Goal: Information Seeking & Learning: Learn about a topic

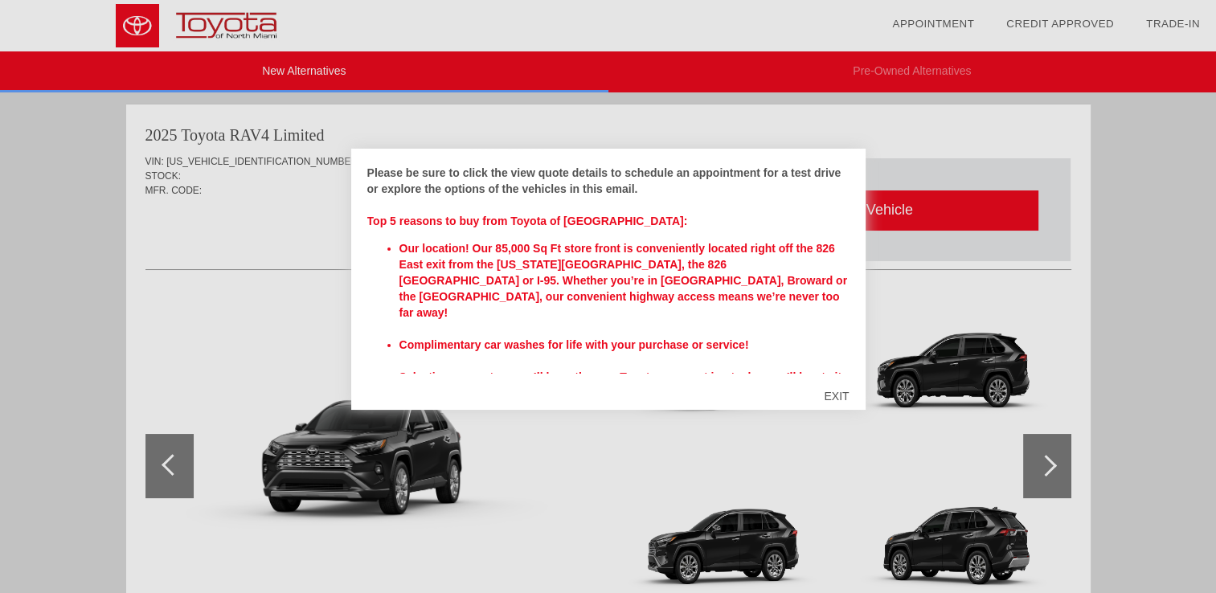
scroll to position [537, 0]
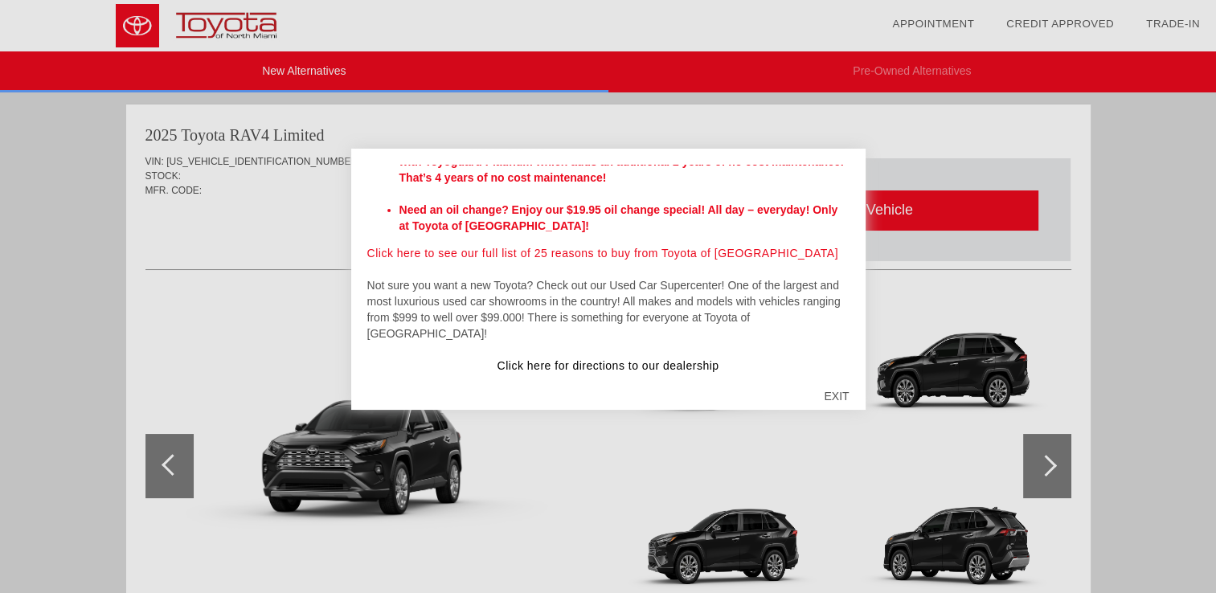
click at [806, 130] on div at bounding box center [608, 296] width 1216 height 593
click at [842, 394] on div "EXIT" at bounding box center [836, 396] width 57 height 48
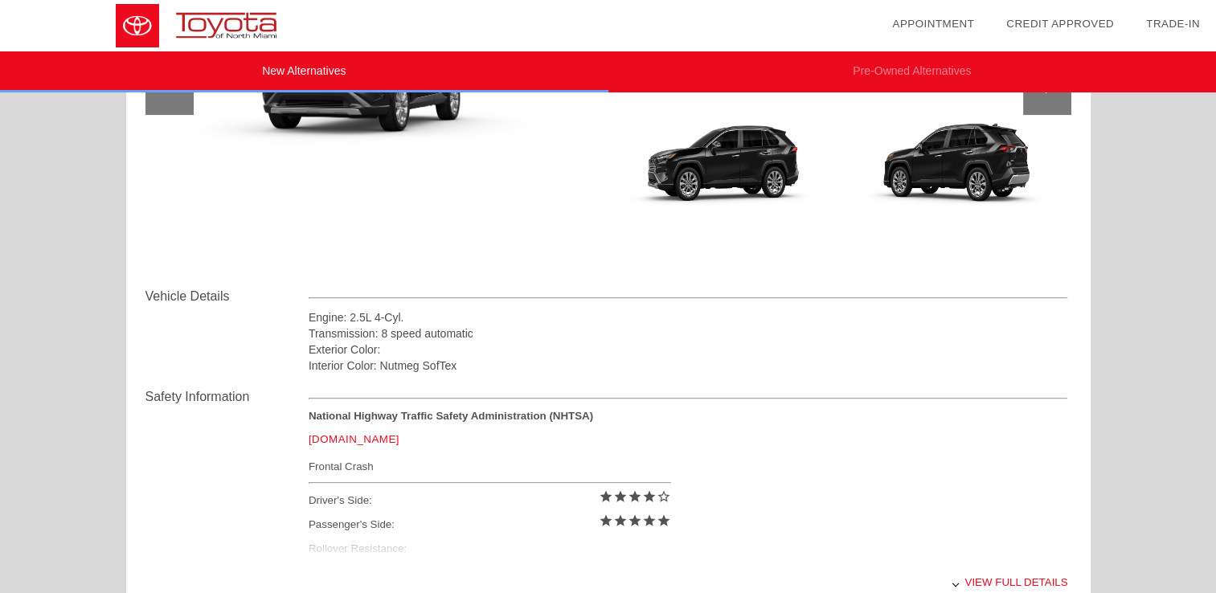
scroll to position [482, 0]
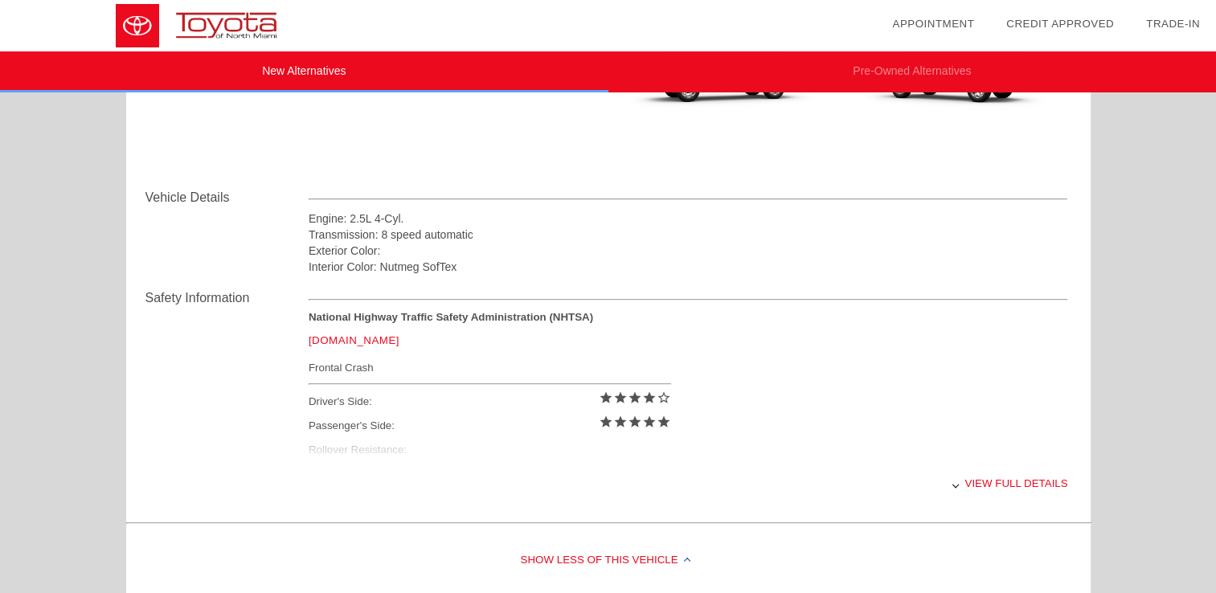
click at [1029, 483] on div "View full details" at bounding box center [689, 483] width 760 height 39
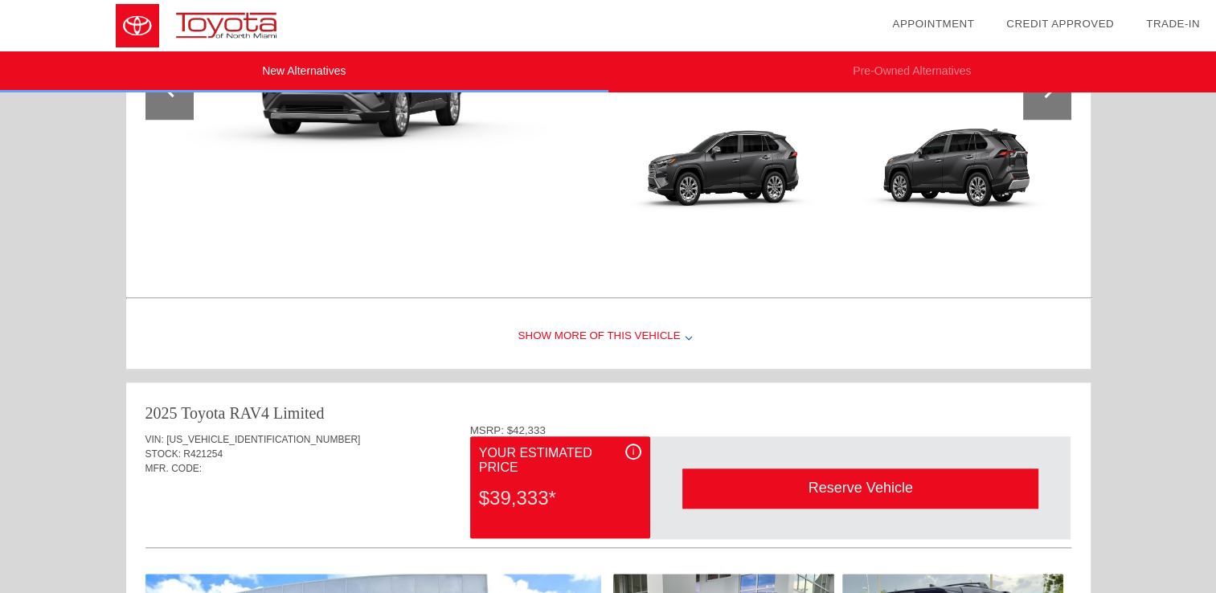
scroll to position [1366, 0]
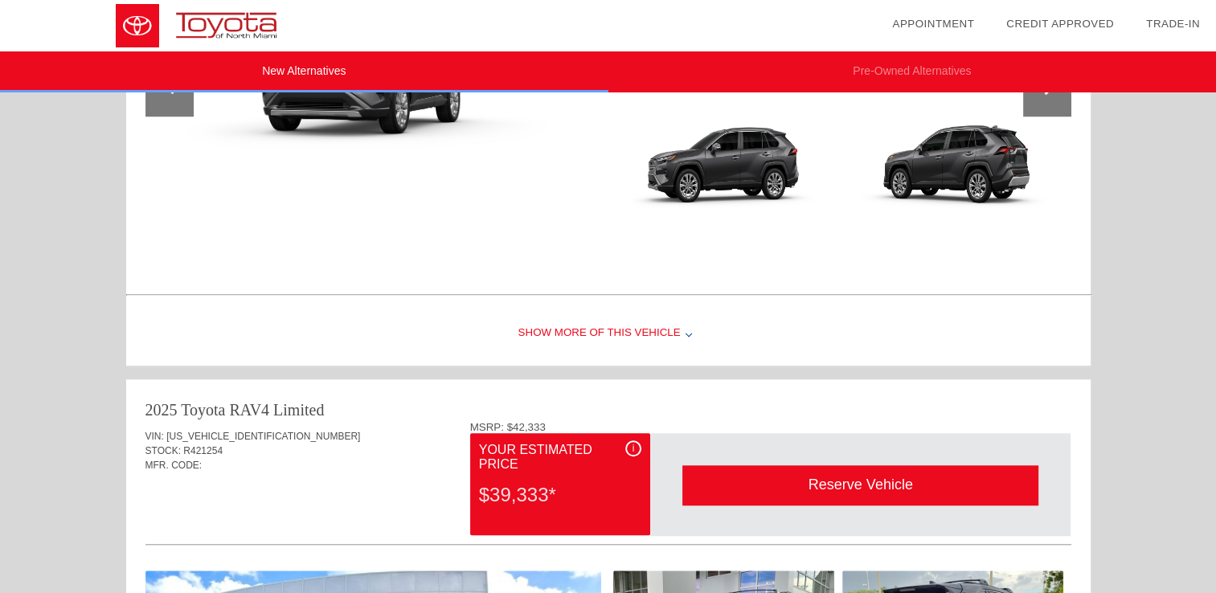
click at [595, 327] on div "Show More of this Vehicle" at bounding box center [608, 333] width 965 height 64
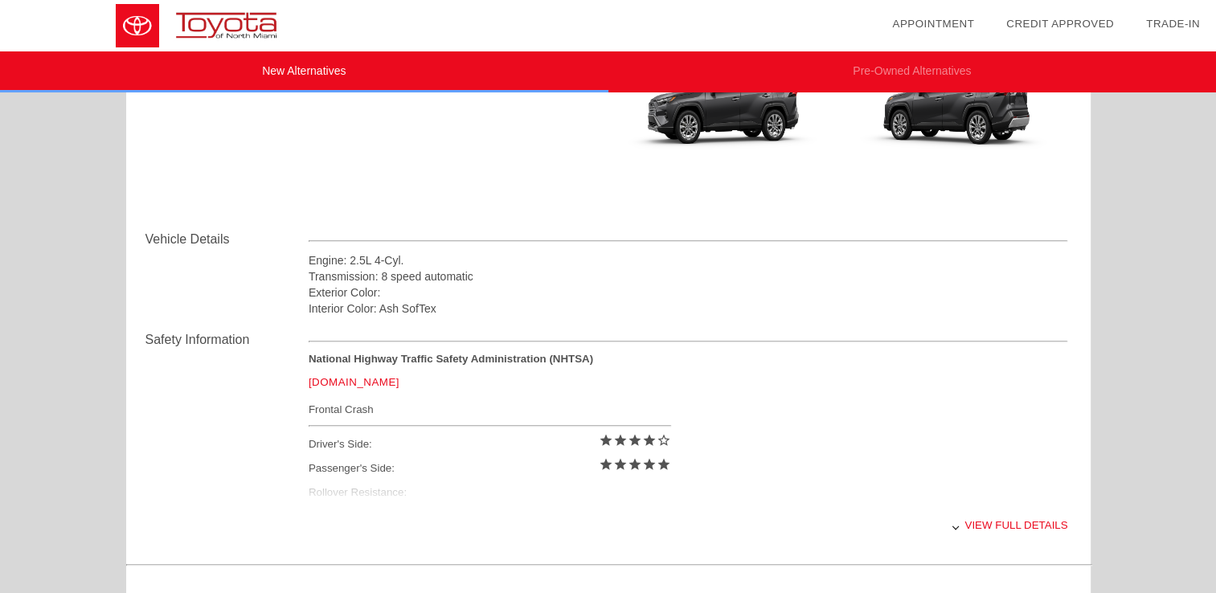
scroll to position [1527, 0]
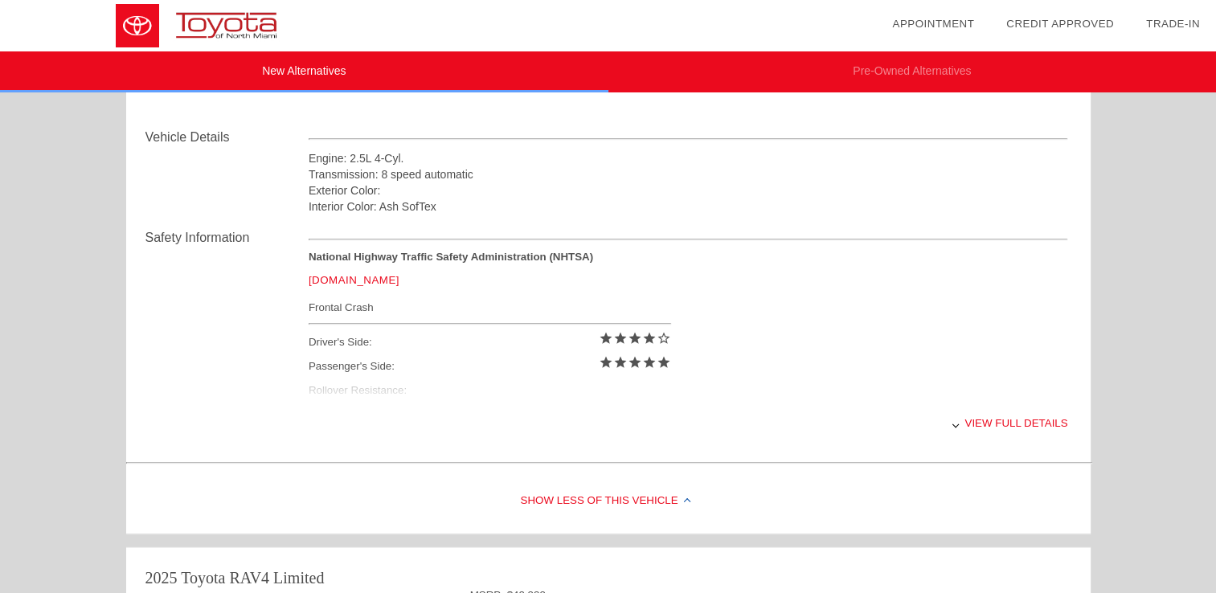
click at [993, 423] on div "View full details" at bounding box center [689, 422] width 760 height 39
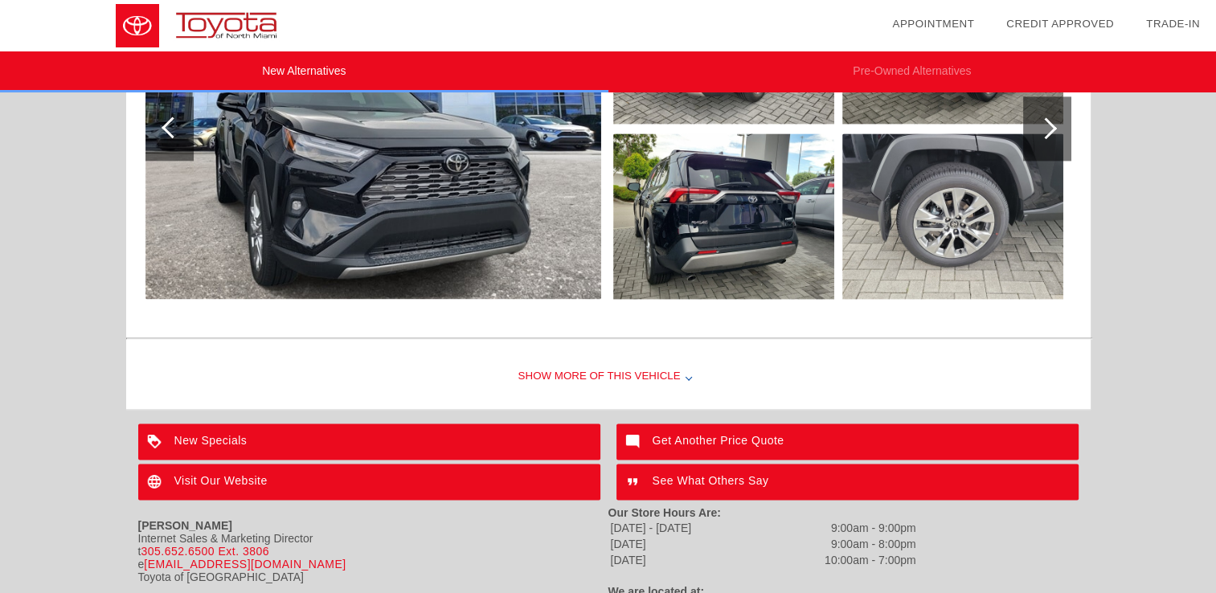
scroll to position [2227, 0]
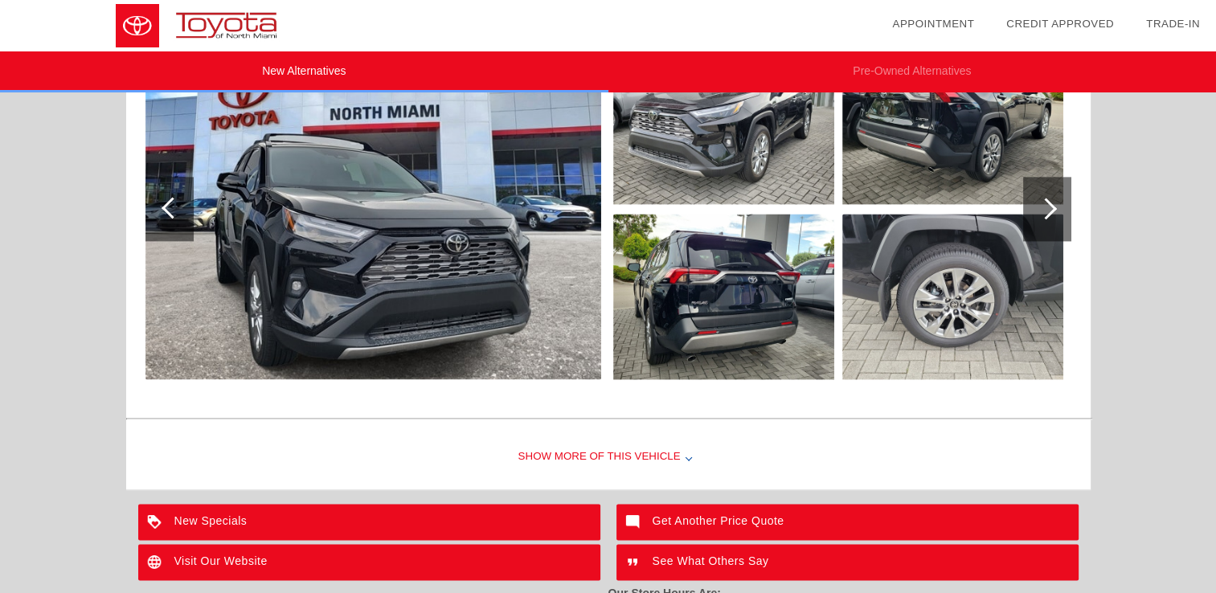
click at [646, 449] on div "Show More of this Vehicle" at bounding box center [608, 457] width 965 height 64
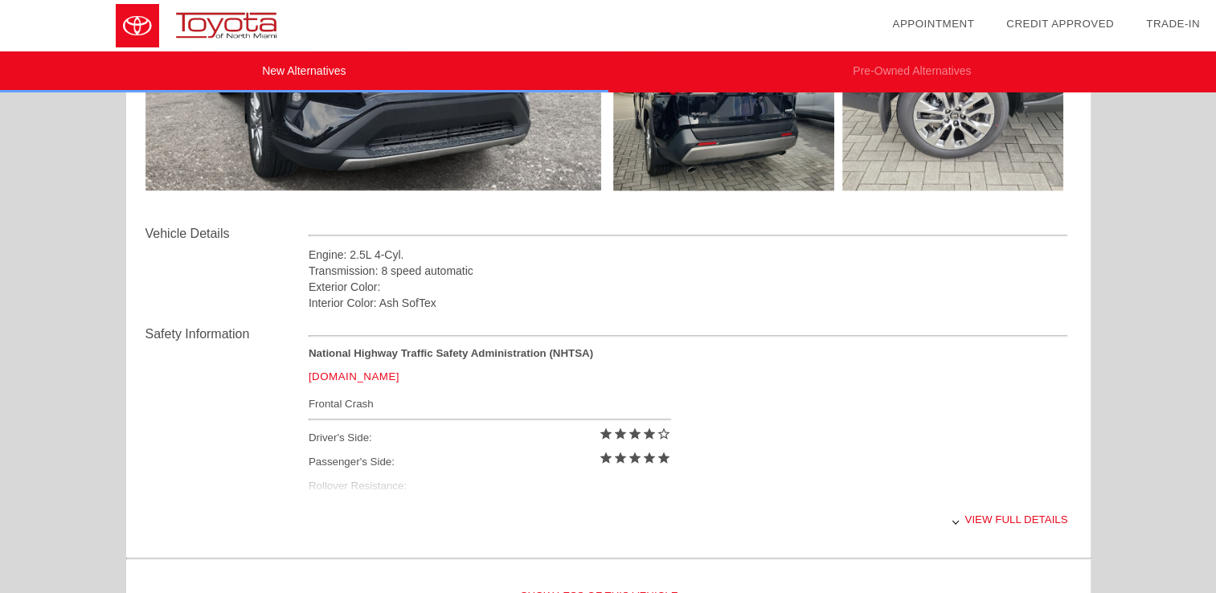
scroll to position [2468, 0]
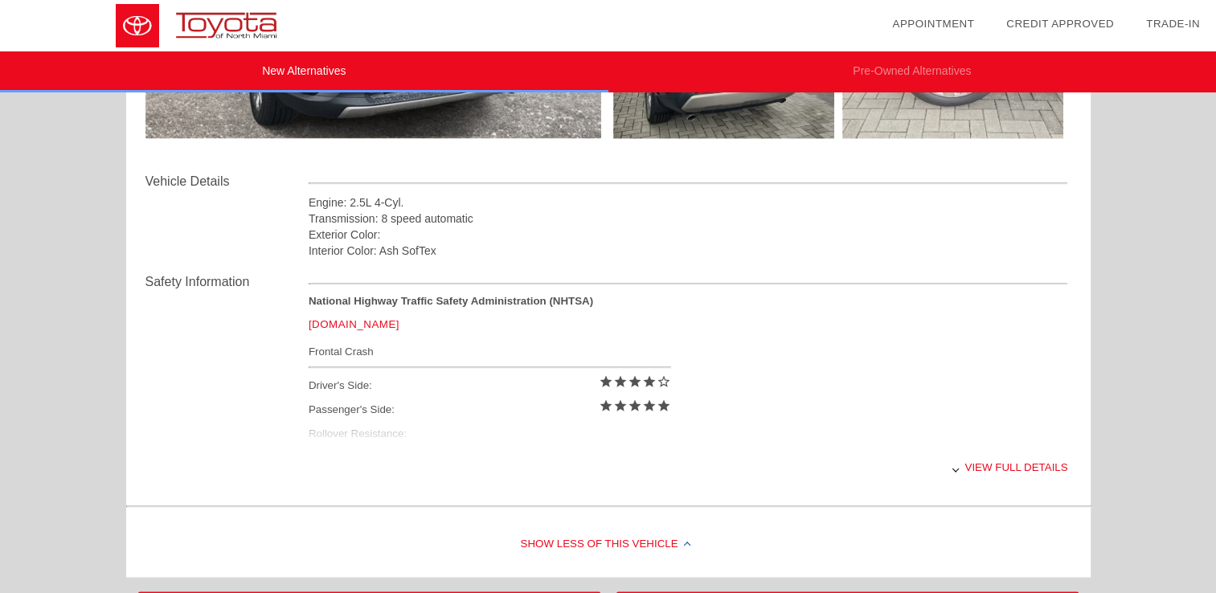
click at [1009, 466] on div "View full details" at bounding box center [689, 467] width 760 height 39
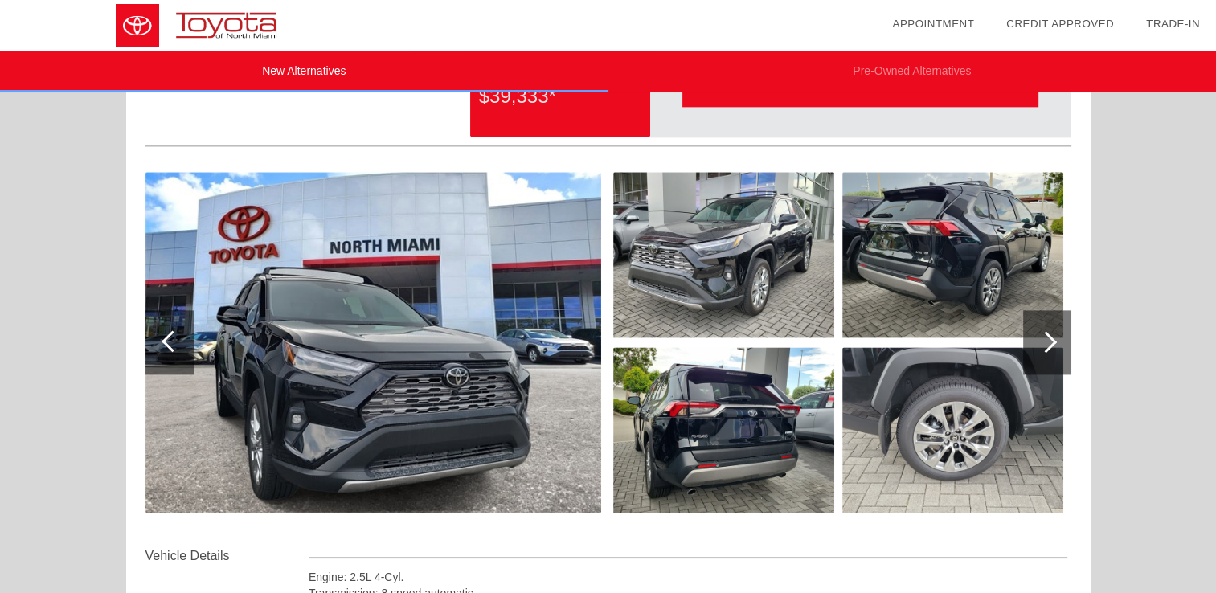
scroll to position [2067, 0]
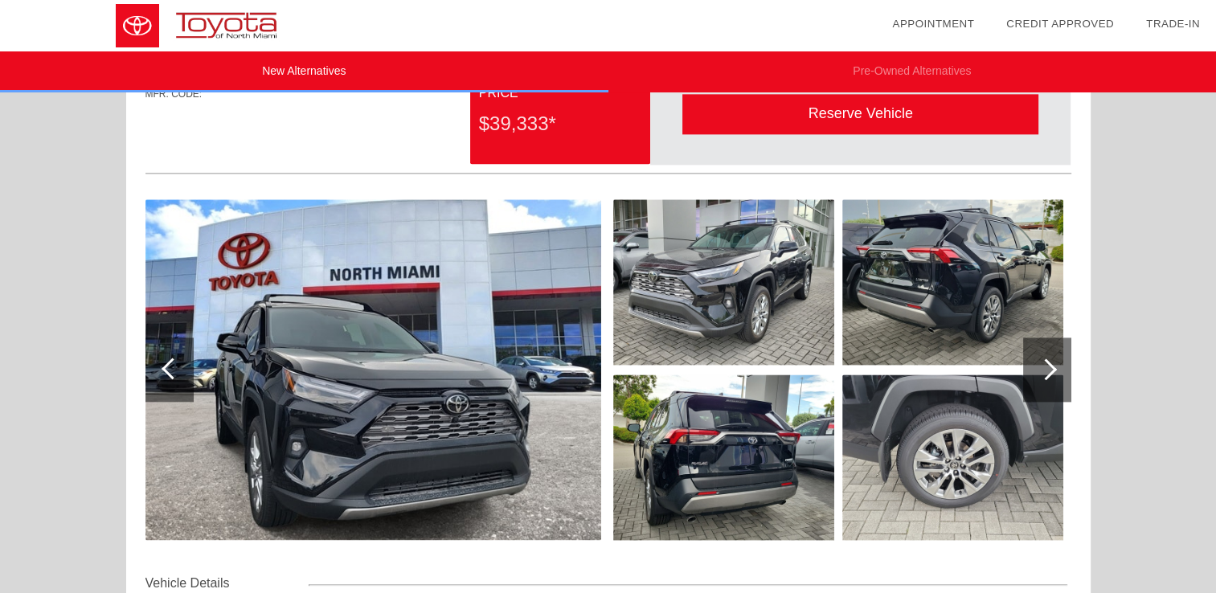
click at [1048, 364] on div at bounding box center [1046, 369] width 22 height 22
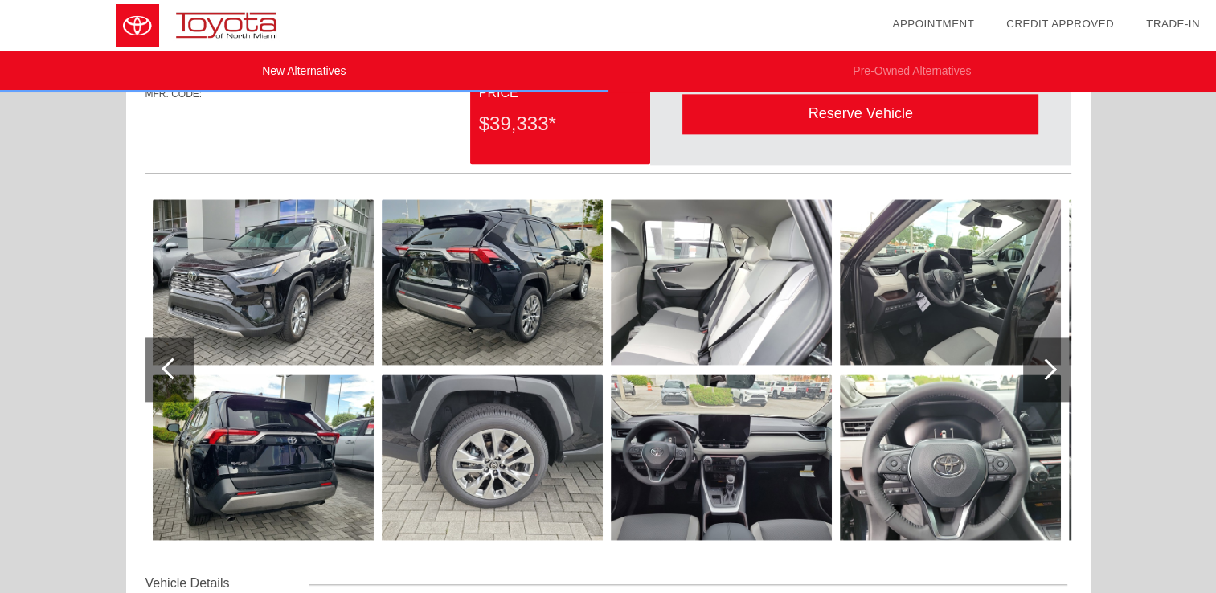
click at [1050, 369] on div at bounding box center [1046, 369] width 22 height 22
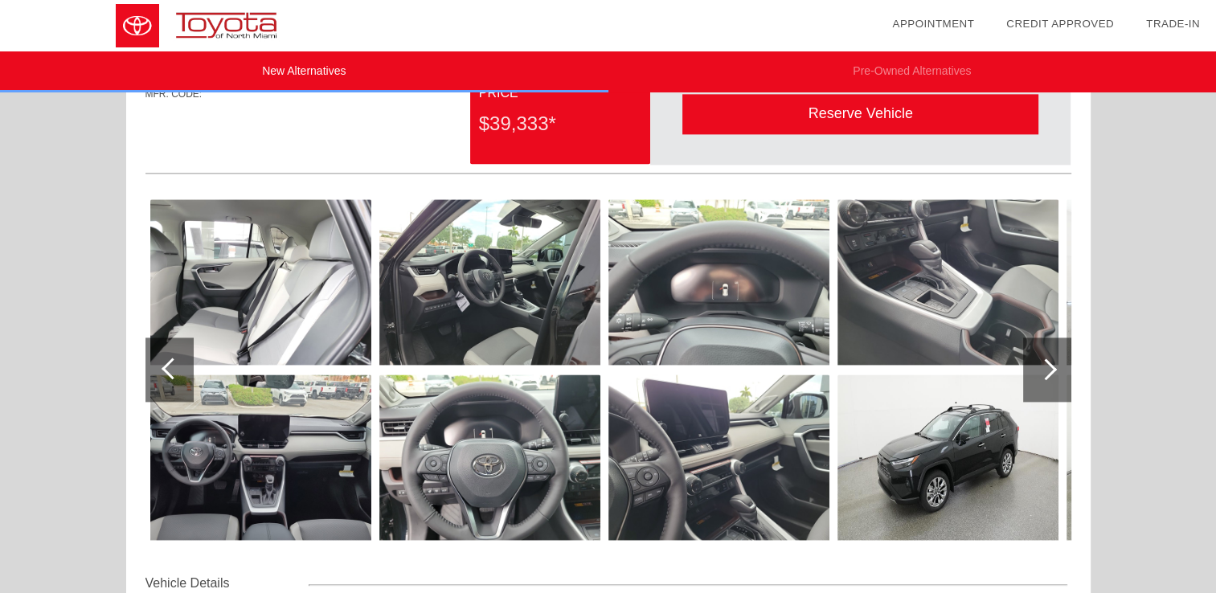
click at [1050, 369] on div at bounding box center [1046, 369] width 22 height 22
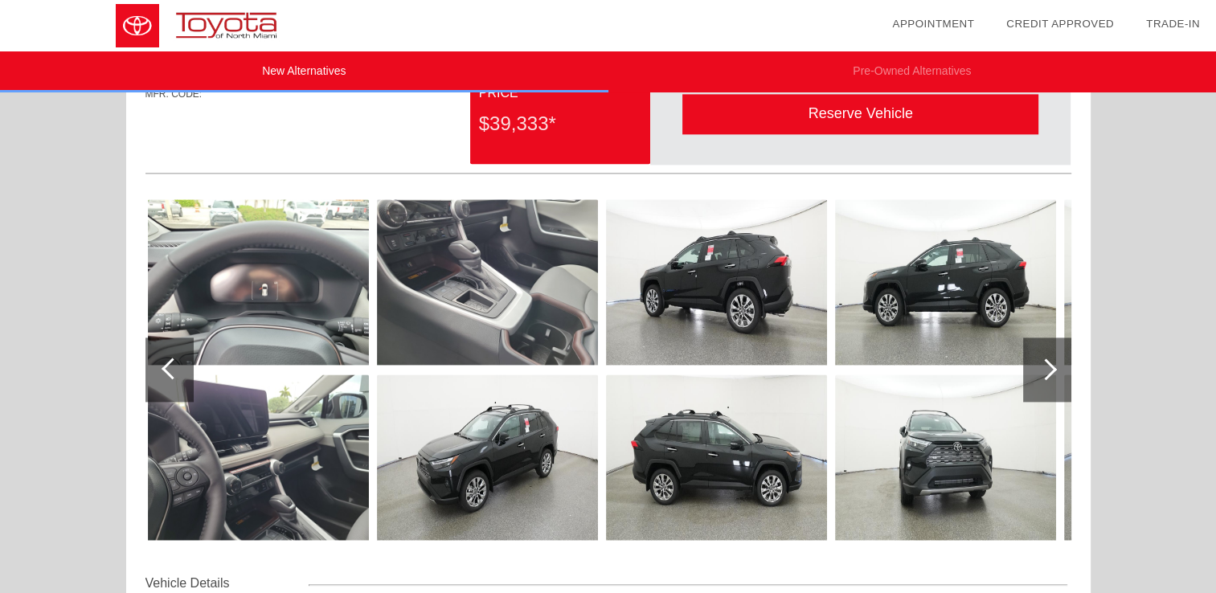
click at [1050, 369] on div at bounding box center [1046, 369] width 22 height 22
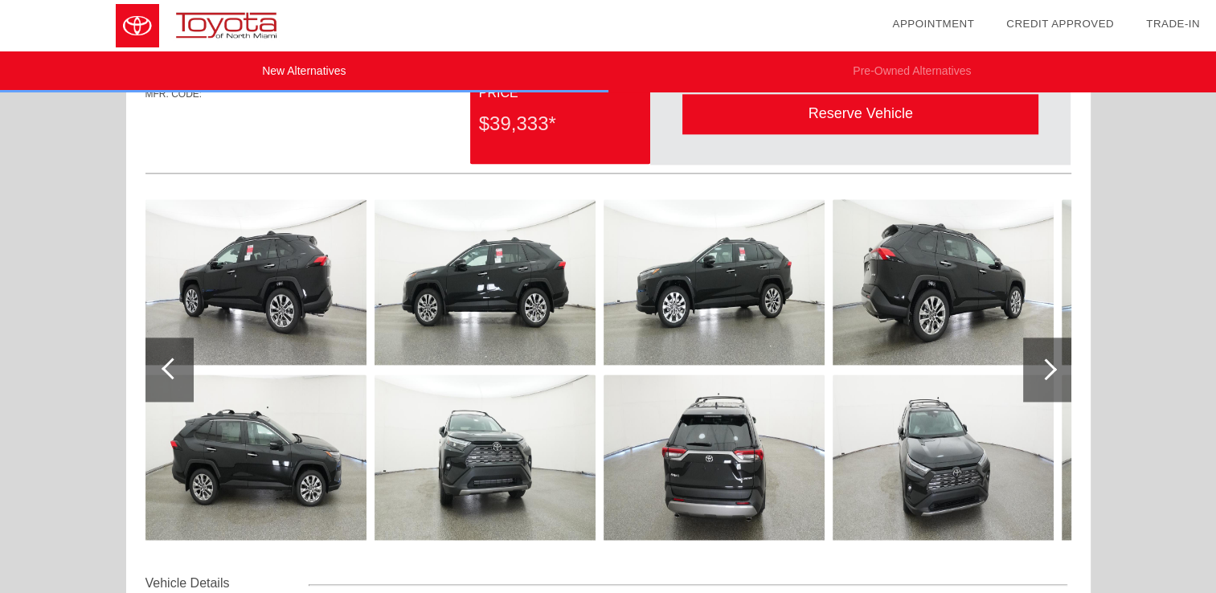
click at [1050, 369] on div at bounding box center [1046, 369] width 22 height 22
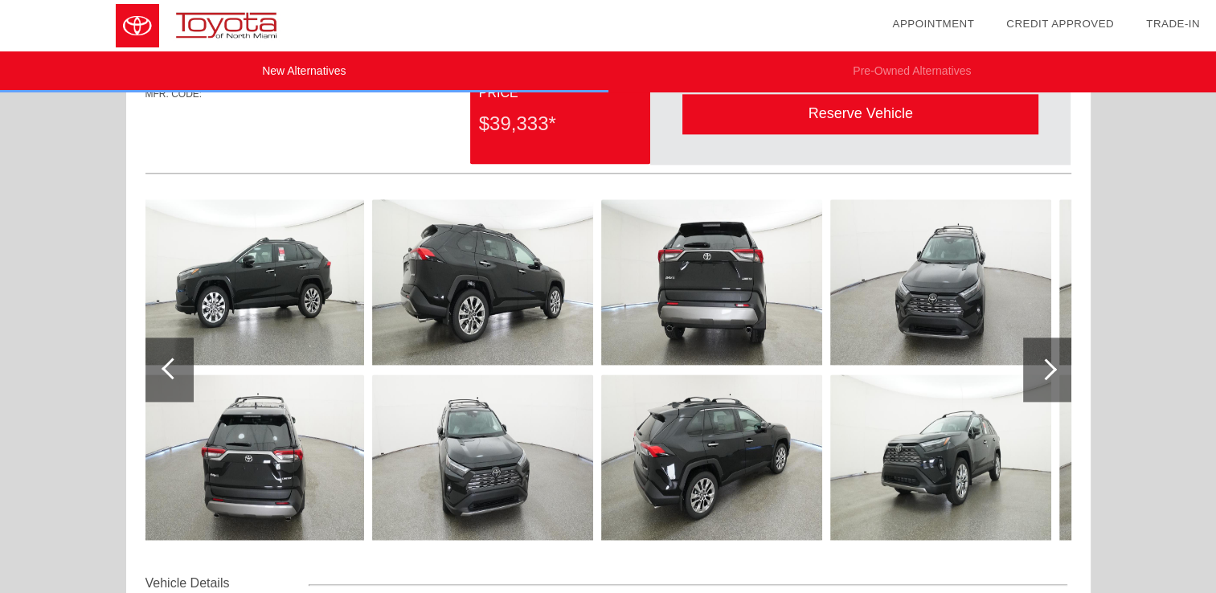
click at [1050, 369] on div at bounding box center [1046, 369] width 22 height 22
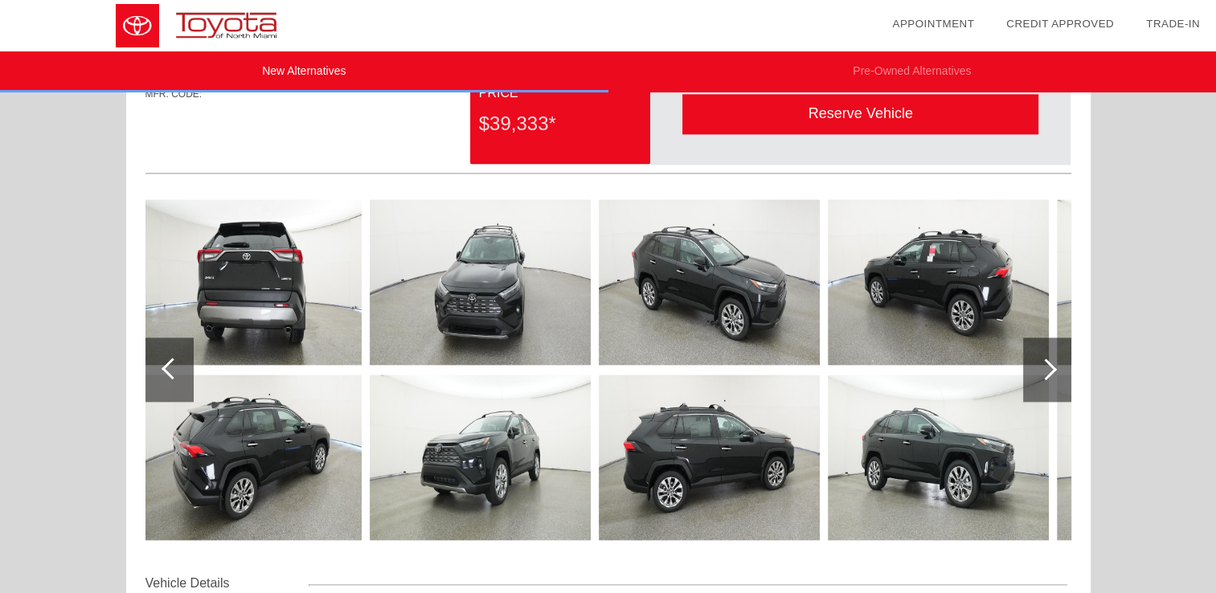
click at [1050, 369] on div at bounding box center [1046, 369] width 22 height 22
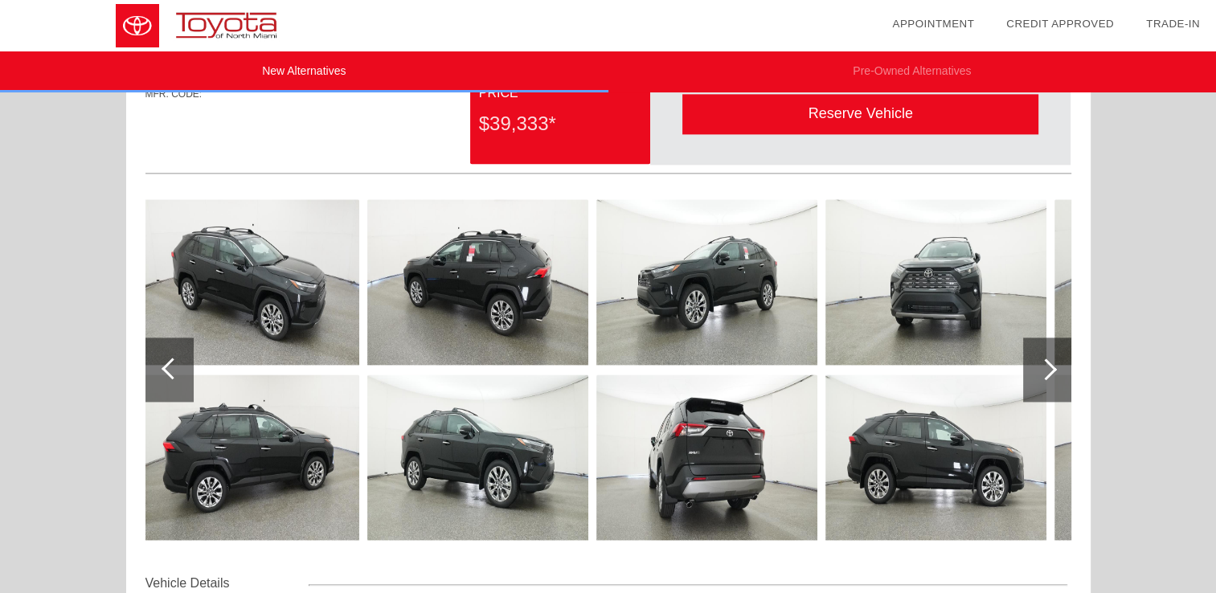
click at [1050, 369] on div at bounding box center [1046, 369] width 22 height 22
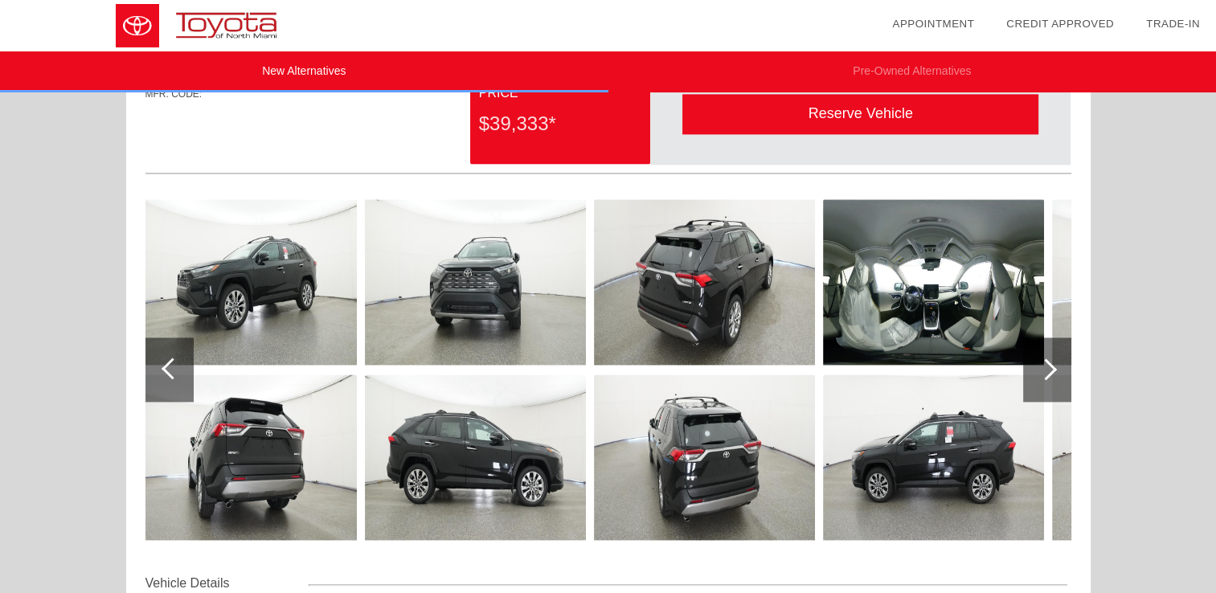
click at [1050, 369] on div at bounding box center [1046, 369] width 22 height 22
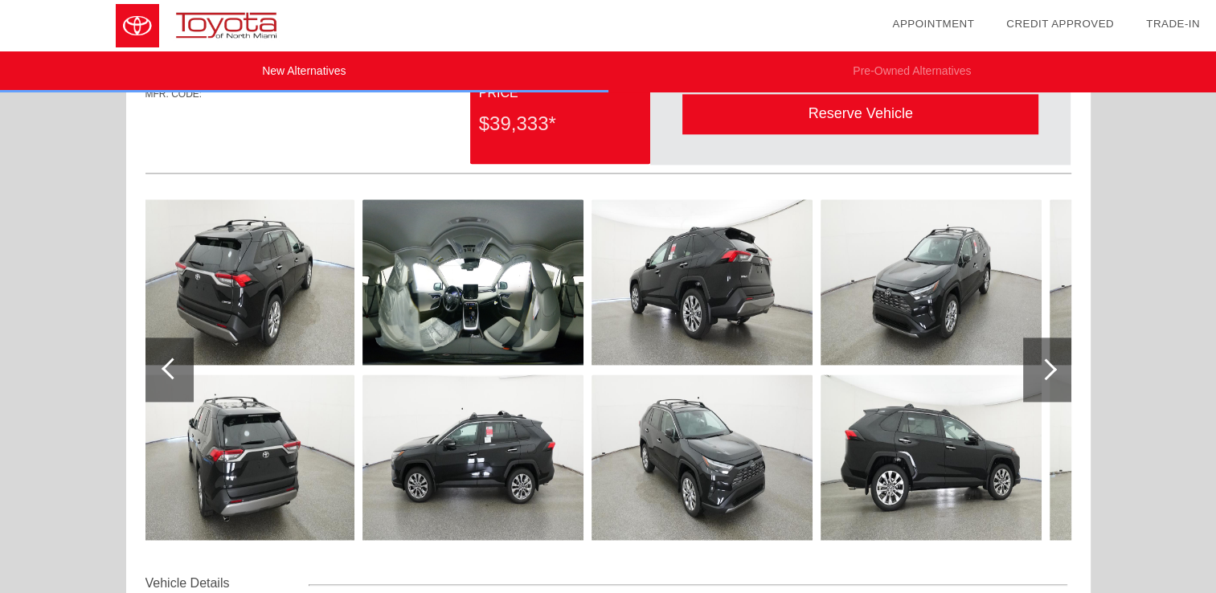
click at [1050, 369] on div at bounding box center [1046, 369] width 22 height 22
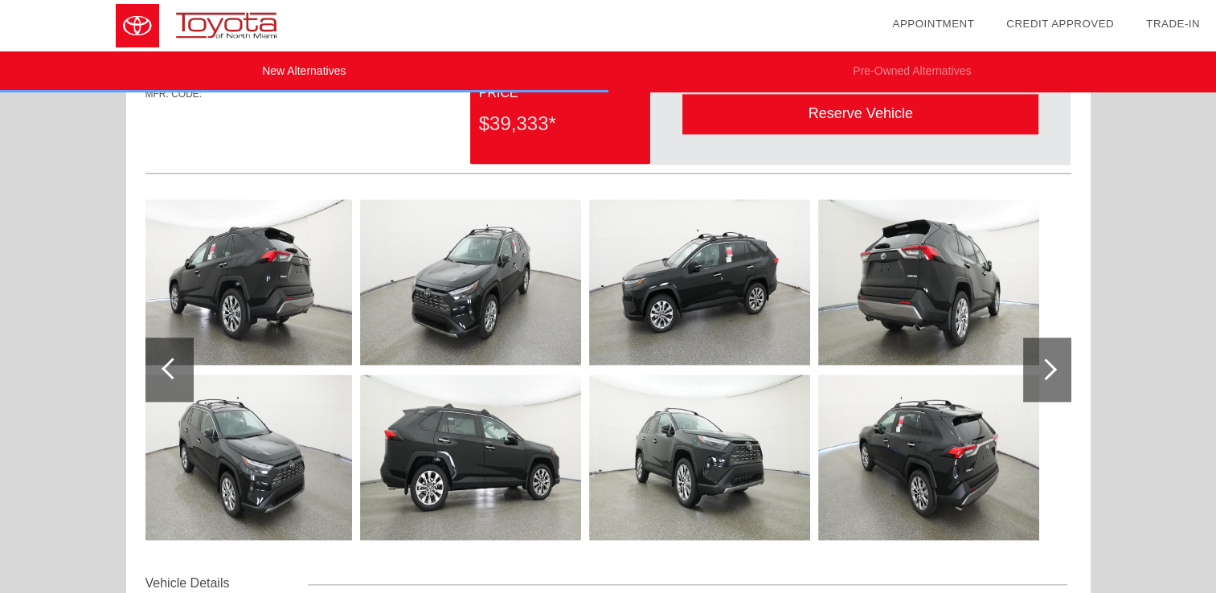
click at [1050, 369] on div at bounding box center [1046, 369] width 22 height 22
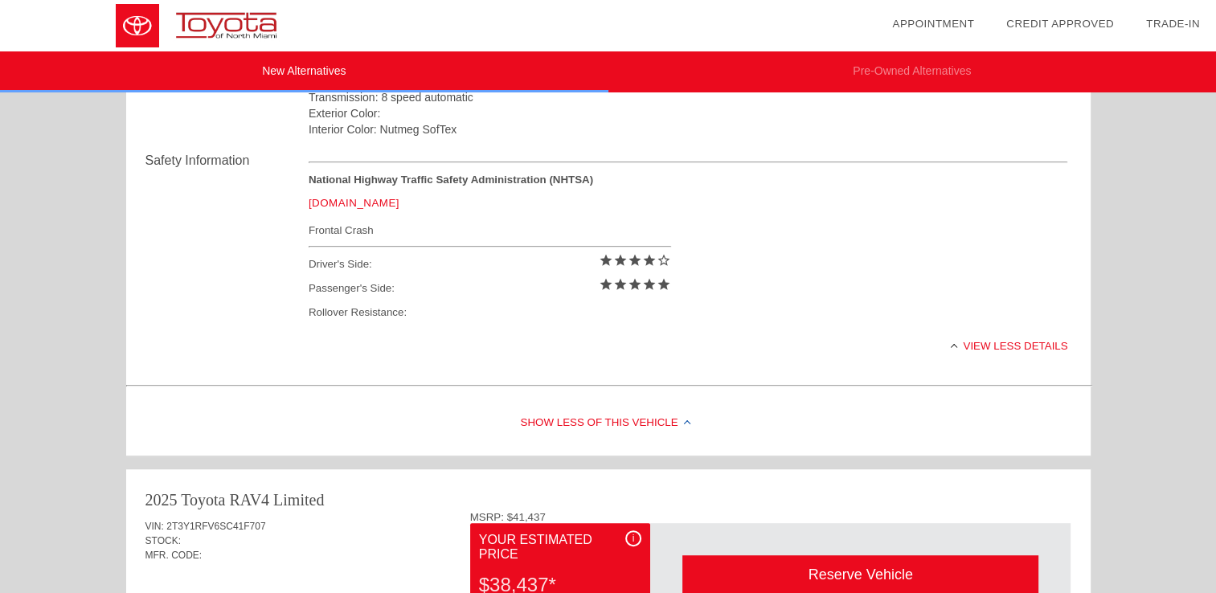
scroll to position [57, 0]
